Goal: Check status

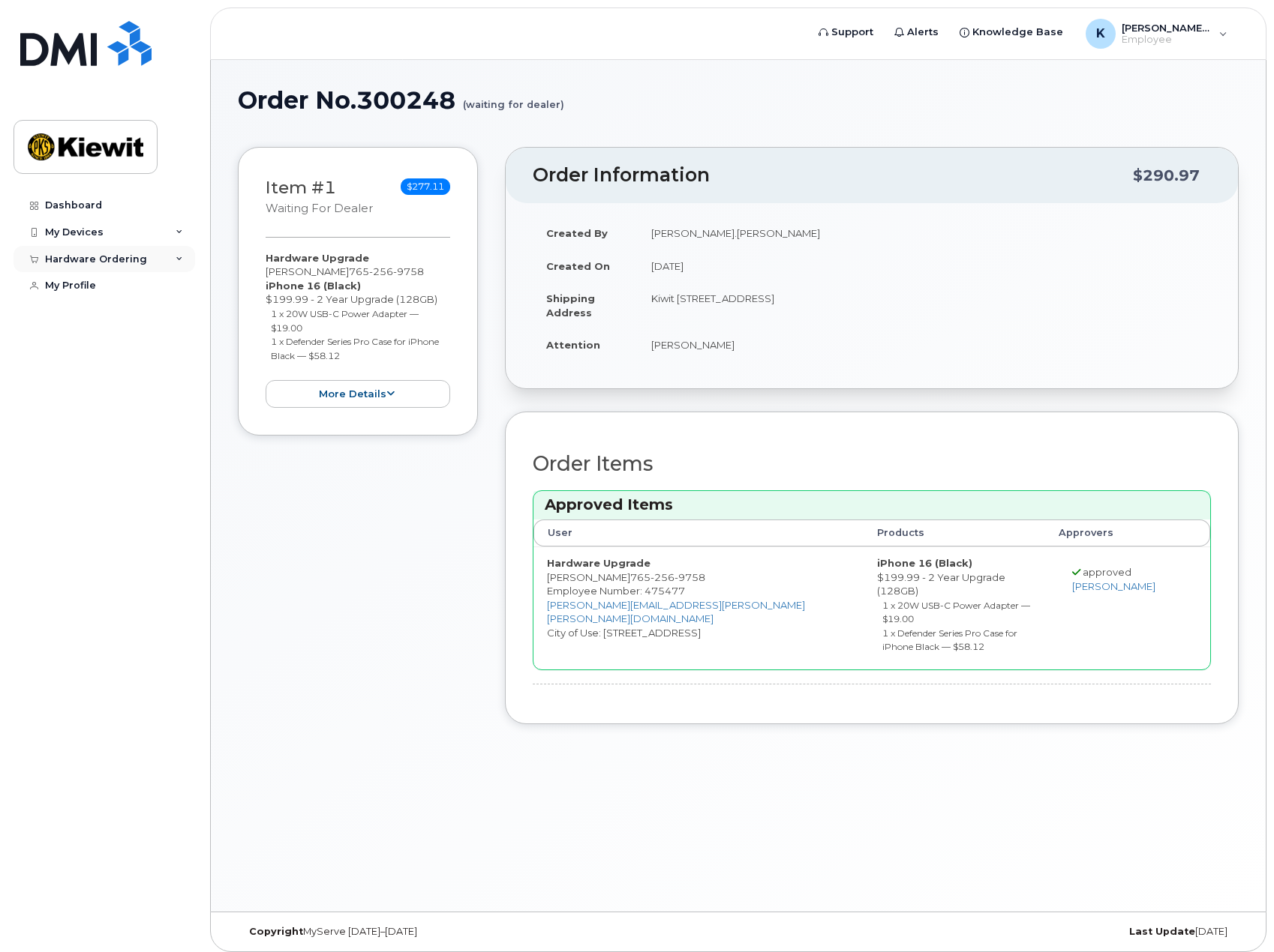
click at [105, 254] on div "Hardware Ordering" at bounding box center [96, 260] width 102 height 12
click at [70, 284] on div "My Orders" at bounding box center [79, 286] width 54 height 14
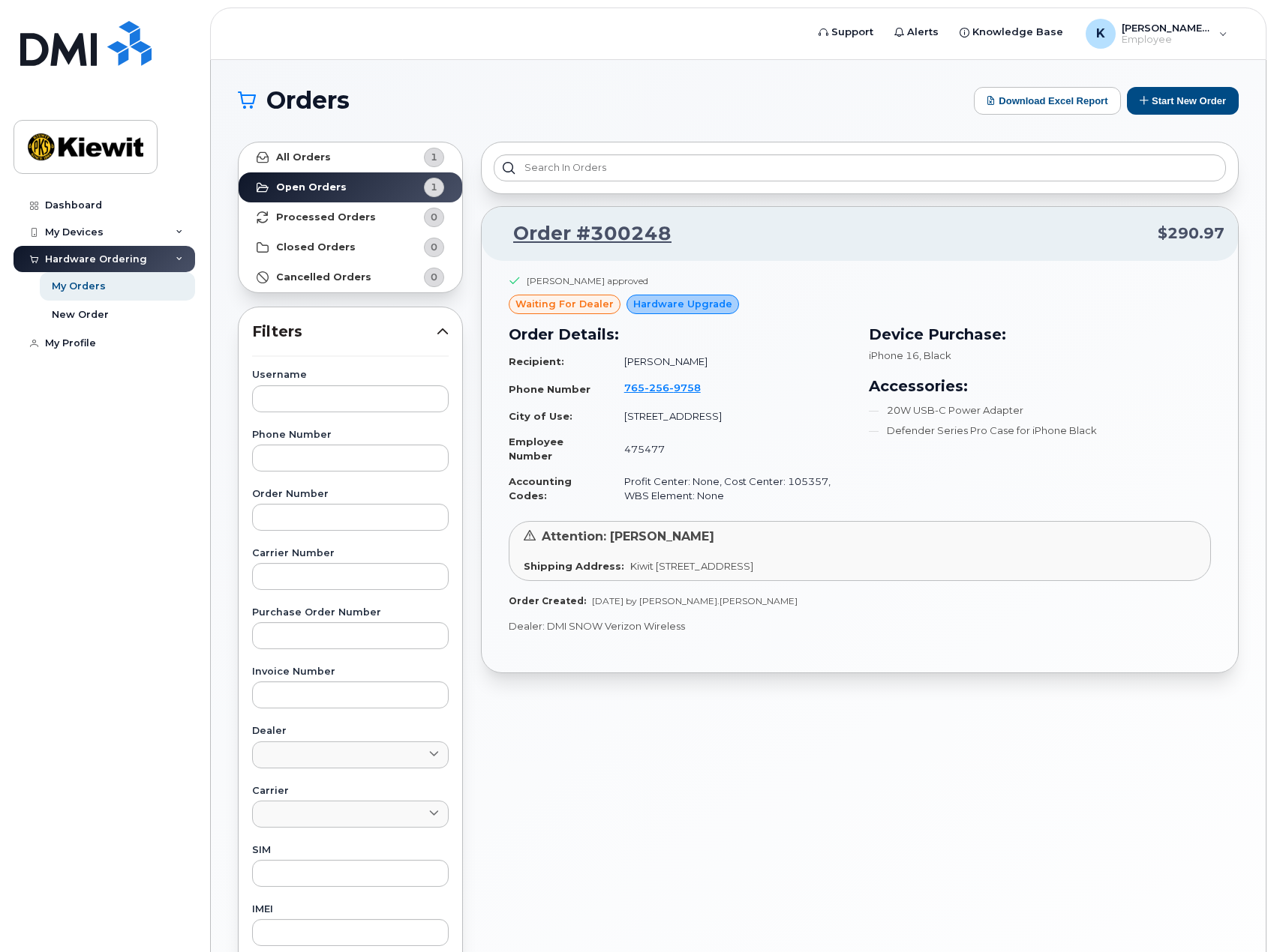
drag, startPoint x: 643, startPoint y: 571, endPoint x: 871, endPoint y: 559, distance: 228.3
click at [871, 559] on div "Attention: [PERSON_NAME] Shipping Address: Kiwit [STREET_ADDRESS]" at bounding box center [859, 551] width 702 height 60
click at [865, 592] on div "[PERSON_NAME] approved waiting for dealer Hardware Upgrade Order Details: Recip…" at bounding box center [859, 441] width 702 height 333
click at [366, 215] on link "Processed Orders 0" at bounding box center [350, 217] width 224 height 30
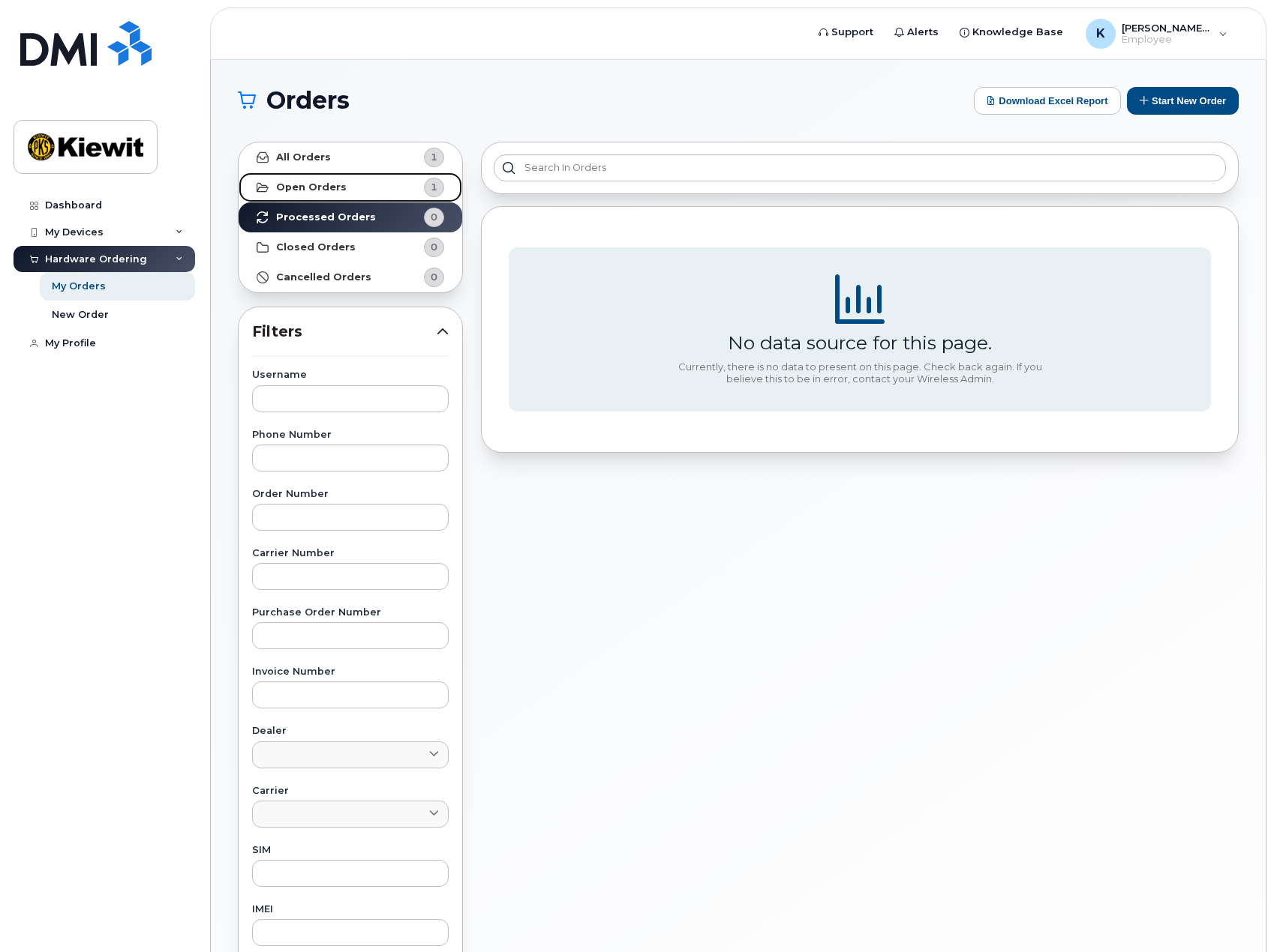
click at [322, 182] on strong "Open Orders" at bounding box center [311, 188] width 70 height 12
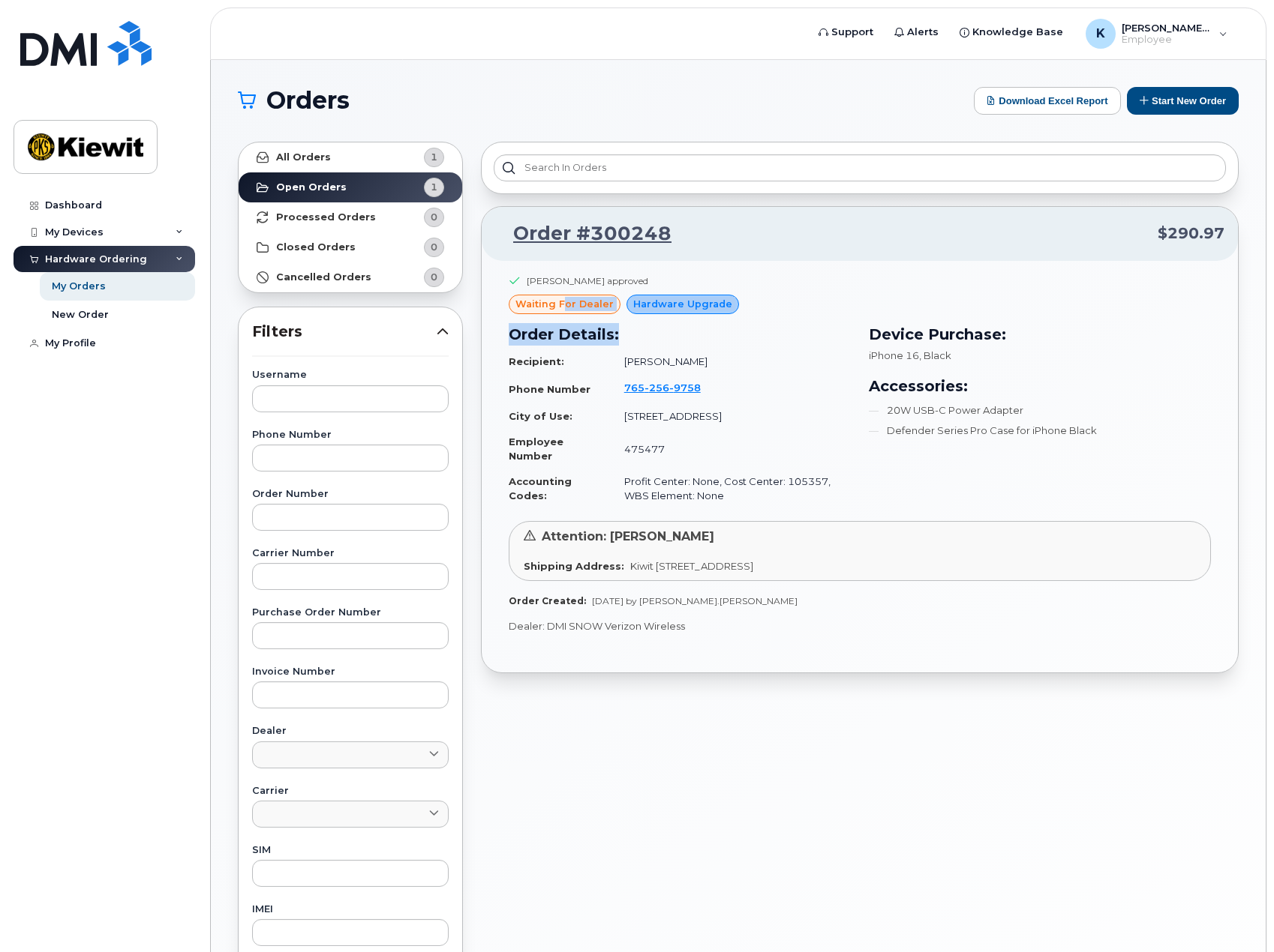
drag, startPoint x: 613, startPoint y: 313, endPoint x: 766, endPoint y: 321, distance: 153.2
click at [766, 321] on div "Shannon Murray approved waiting for dealer Hardware Upgrade Order Details: Reci…" at bounding box center [859, 395] width 702 height 244
click at [768, 323] on h3 "Order Details:" at bounding box center [680, 334] width 342 height 22
